Goal: Information Seeking & Learning: Learn about a topic

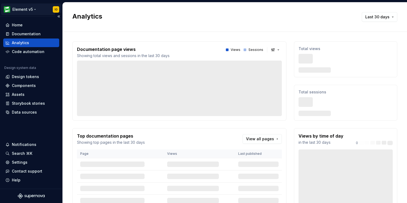
click at [20, 9] on html "Element v5 IO Home Documentation Analytics Code automation Design system data D…" at bounding box center [203, 101] width 407 height 203
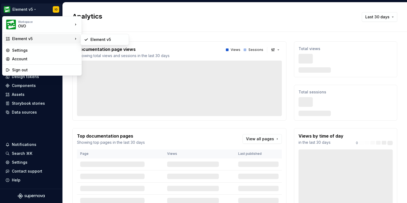
click at [43, 37] on div "Element v5" at bounding box center [42, 38] width 61 height 5
click at [127, 15] on html "Element v5 IO Home Documentation Analytics Code automation Design system data D…" at bounding box center [203, 101] width 407 height 203
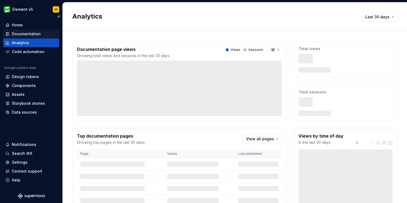
click at [27, 34] on div "Documentation" at bounding box center [26, 33] width 29 height 5
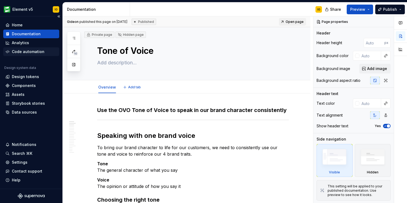
type textarea "*"
click at [19, 26] on div "Home" at bounding box center [17, 24] width 11 height 5
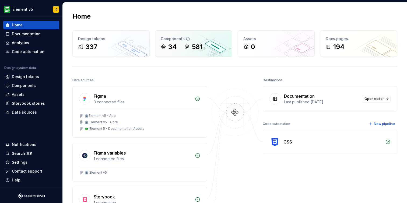
click at [181, 47] on div "34 581" at bounding box center [194, 47] width 66 height 9
